Goal: Transaction & Acquisition: Subscribe to service/newsletter

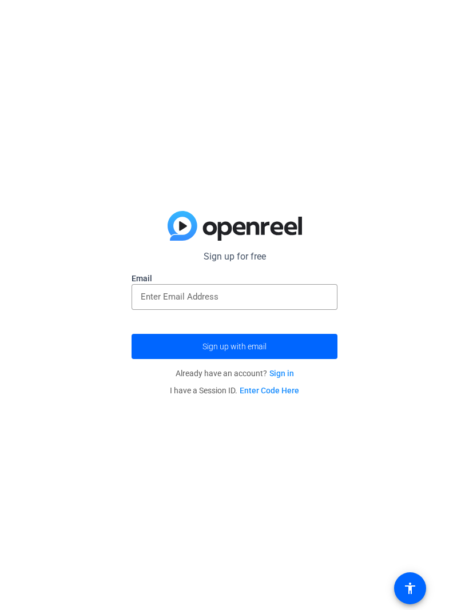
click at [311, 343] on span "submit" at bounding box center [235, 346] width 206 height 27
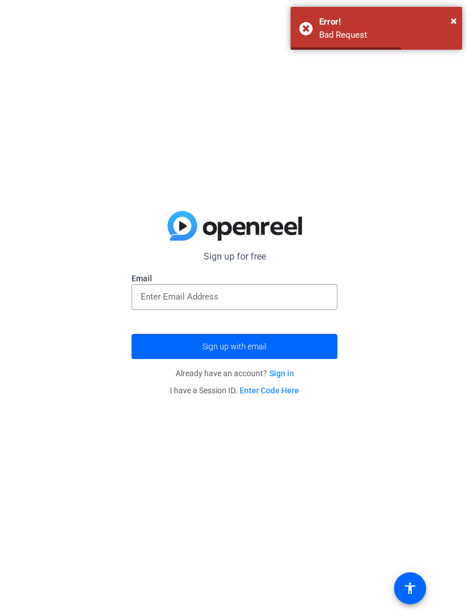
click at [298, 303] on input "email" at bounding box center [235, 297] width 188 height 14
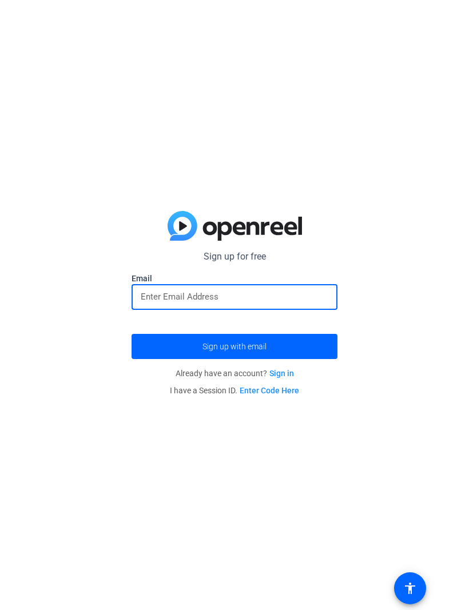
click at [57, 96] on div "Sign up for free Email Sign up with email Already have an account? Sign in I ha…" at bounding box center [234, 305] width 469 height 610
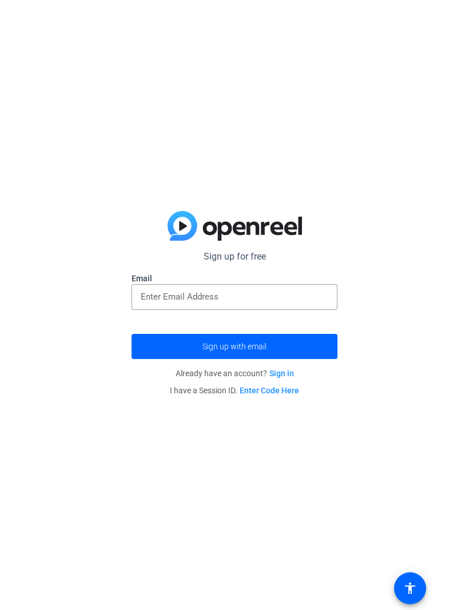
click at [313, 290] on input "email" at bounding box center [235, 297] width 188 height 14
click at [273, 302] on input "email" at bounding box center [235, 297] width 188 height 14
click at [286, 302] on input "email" at bounding box center [235, 297] width 188 height 14
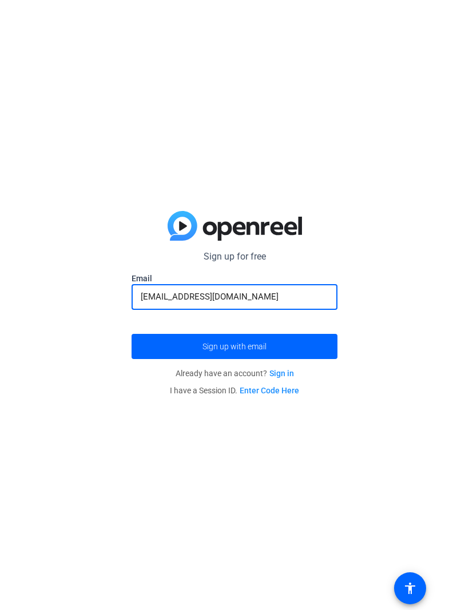
type input "sprunkin34@gmail.com"
click at [149, 353] on span "submit" at bounding box center [235, 346] width 206 height 27
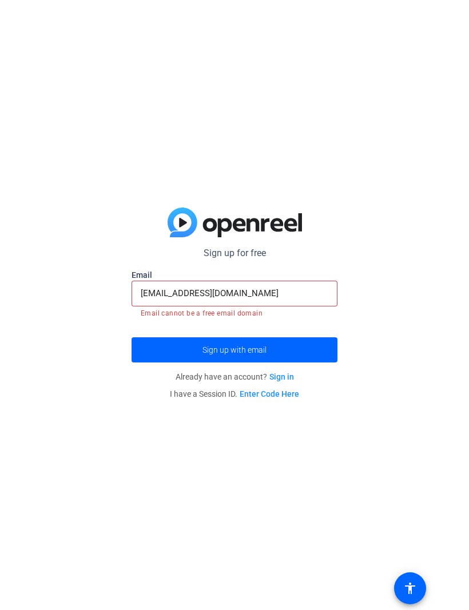
click at [273, 377] on link "Sign in" at bounding box center [281, 376] width 25 height 9
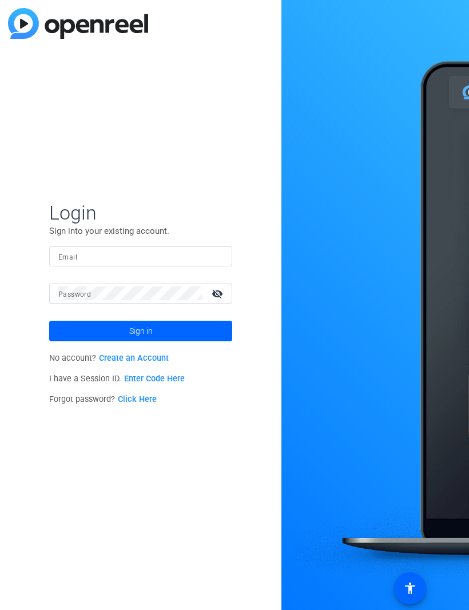
click at [65, 260] on mat-label "Email" at bounding box center [67, 257] width 19 height 8
click at [65, 260] on input "Email" at bounding box center [140, 256] width 165 height 14
type input "sprunkin34@gmail.com"
click at [219, 297] on mat-icon "visibility_off" at bounding box center [218, 294] width 27 height 17
click at [66, 335] on span at bounding box center [140, 331] width 183 height 27
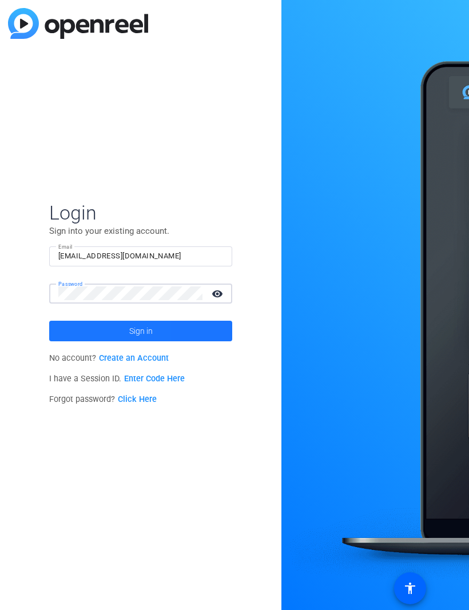
click at [57, 342] on span at bounding box center [140, 331] width 183 height 27
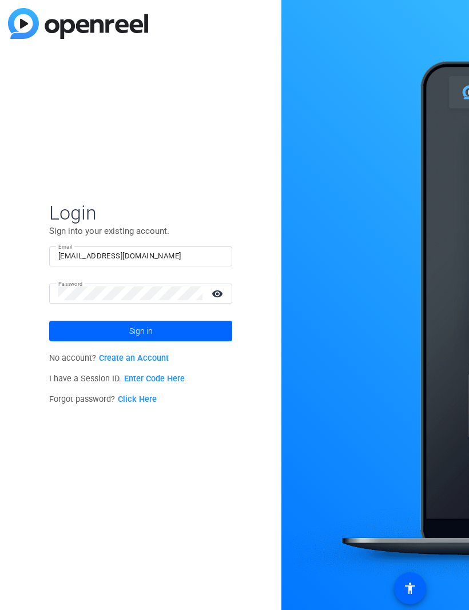
click at [127, 403] on link "Click Here" at bounding box center [137, 400] width 39 height 10
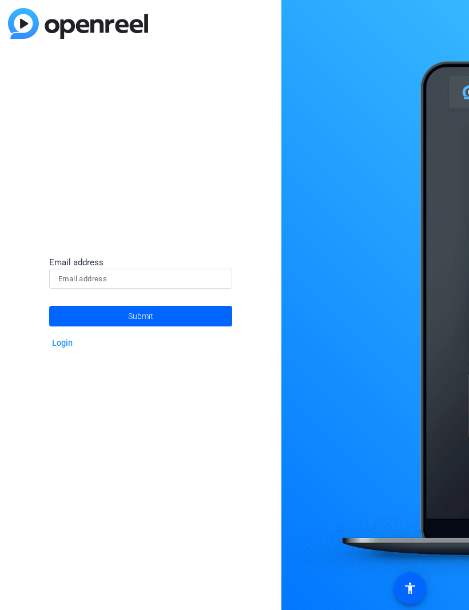
click at [197, 285] on input at bounding box center [140, 279] width 165 height 14
type input "S"
type input "sprunkin34@gmail.com"
click at [118, 322] on span at bounding box center [140, 316] width 183 height 27
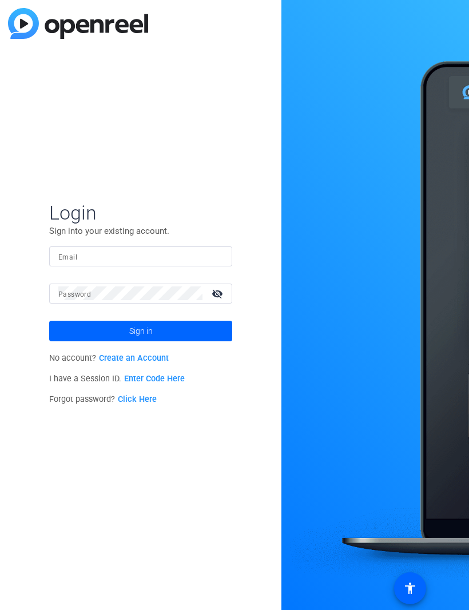
click at [65, 259] on mat-label "Email" at bounding box center [67, 257] width 19 height 8
click at [65, 259] on input "Email" at bounding box center [140, 256] width 165 height 14
type input "sprunkin34@gmail.com"
click at [70, 300] on div "Password visibility_off" at bounding box center [145, 294] width 174 height 20
click at [217, 296] on mat-icon "visibility_off" at bounding box center [218, 294] width 27 height 17
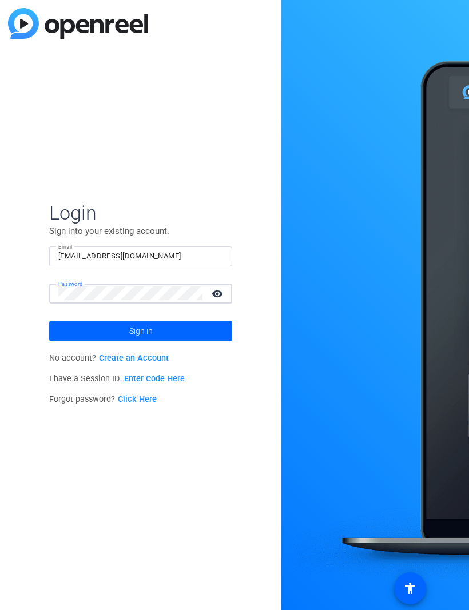
click at [73, 340] on span at bounding box center [140, 331] width 183 height 27
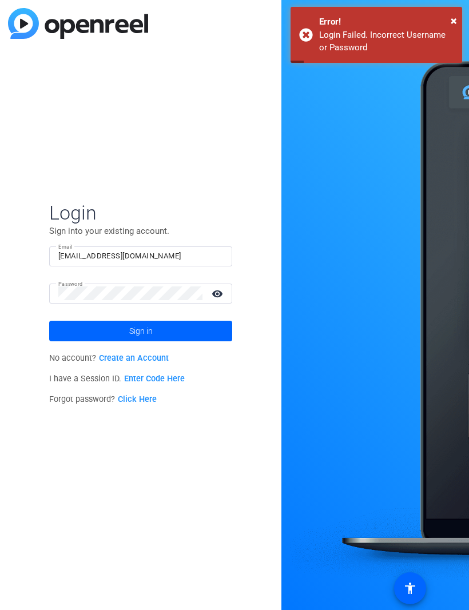
click at [66, 330] on span at bounding box center [140, 331] width 183 height 27
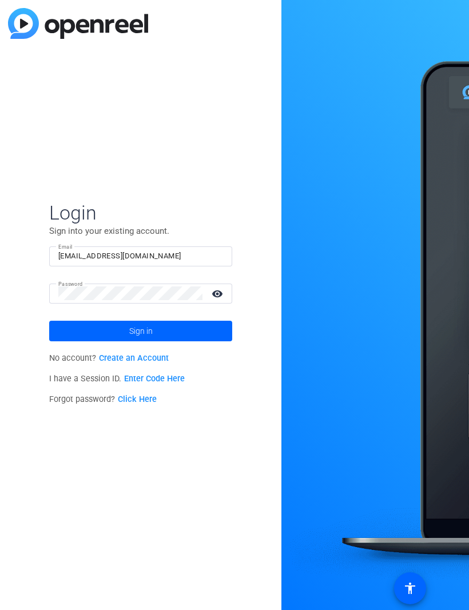
click at [70, 339] on span at bounding box center [140, 331] width 183 height 27
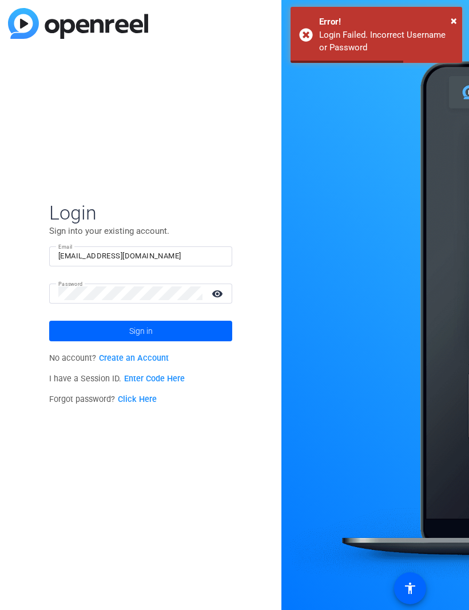
click at [104, 359] on link "Create an Account" at bounding box center [134, 359] width 70 height 10
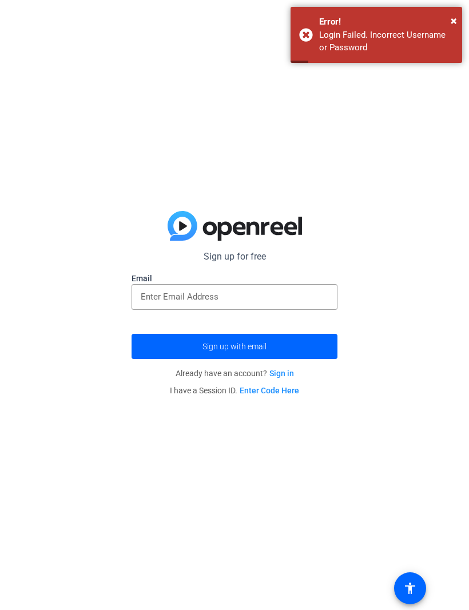
click at [146, 299] on input "email" at bounding box center [235, 297] width 188 height 14
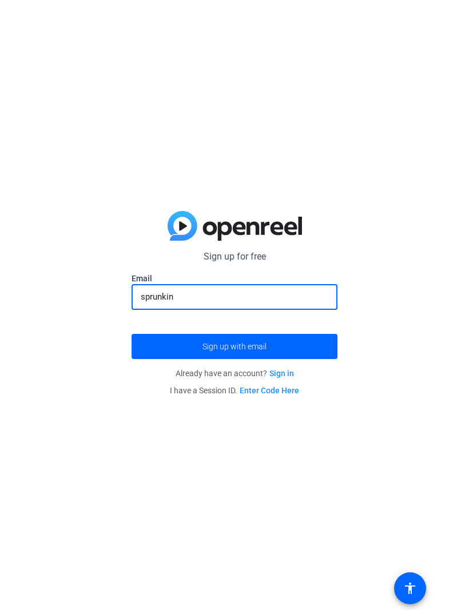
click at [182, 299] on input "sprunkin" at bounding box center [235, 297] width 188 height 14
type input "sprunkin34@gmail.com"
click at [88, 326] on div "Sign up for free Email sprunkin34@gmail.com Sign up with email Already have an …" at bounding box center [234, 305] width 469 height 610
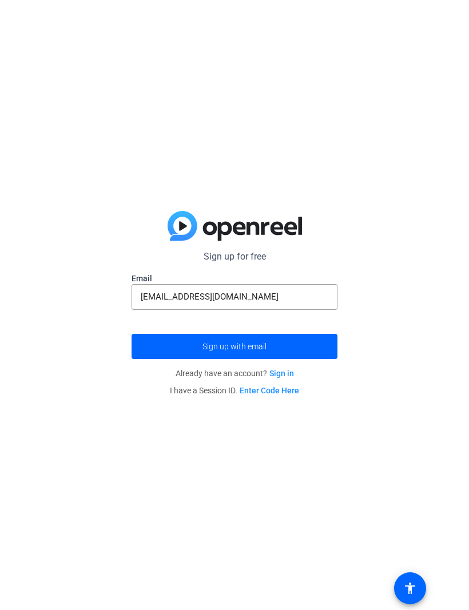
click at [154, 352] on span "submit" at bounding box center [235, 346] width 206 height 27
